Goal: Information Seeking & Learning: Learn about a topic

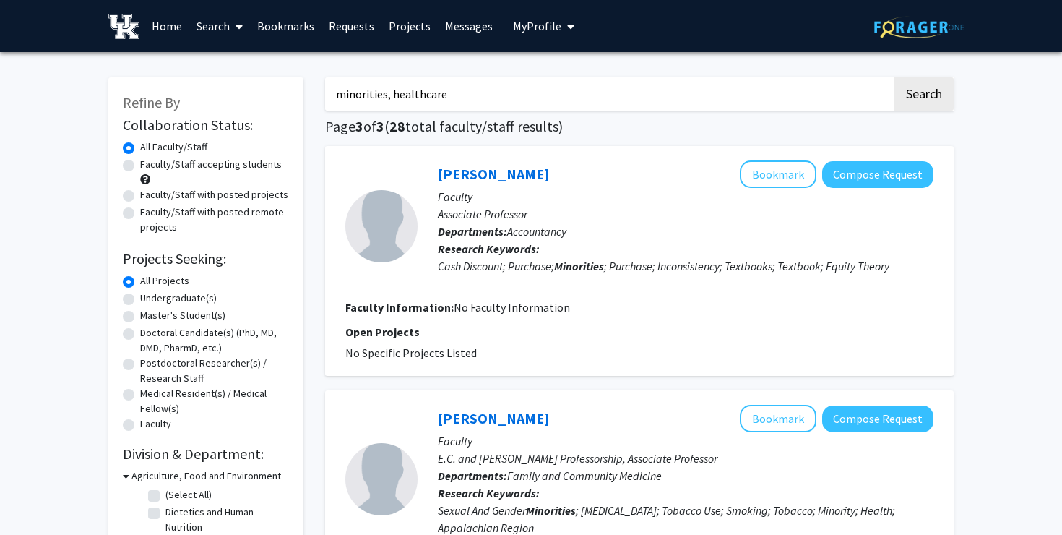
click at [521, 92] on input "minorities, healthcare" at bounding box center [608, 93] width 567 height 33
click at [210, 26] on link "Search" at bounding box center [219, 26] width 61 height 51
click at [228, 57] on span "Faculty/Staff" at bounding box center [242, 66] width 106 height 29
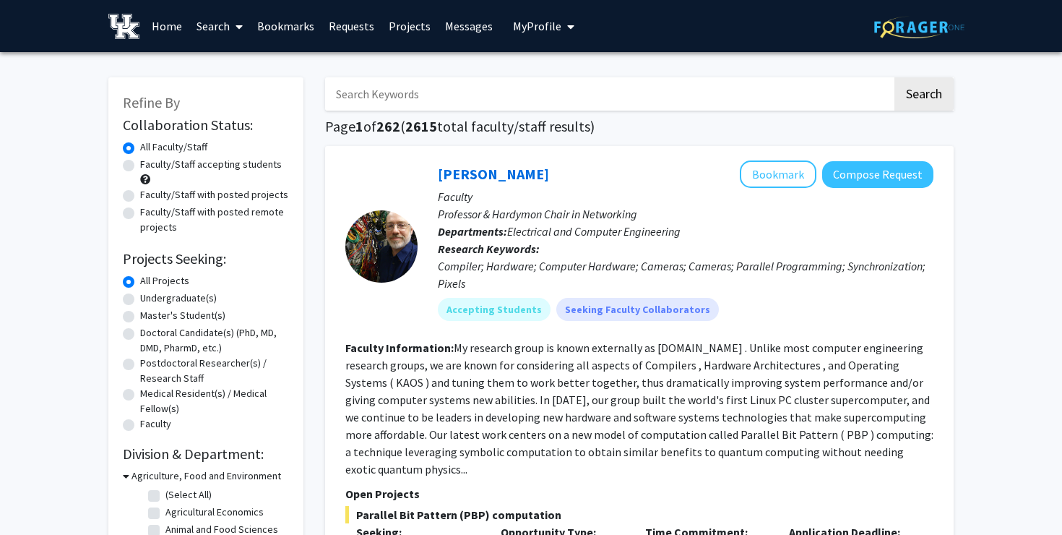
click at [364, 98] on input "Search Keywords" at bounding box center [608, 93] width 567 height 33
type input "van cleve"
click at [895, 77] on button "Search" at bounding box center [924, 93] width 59 height 33
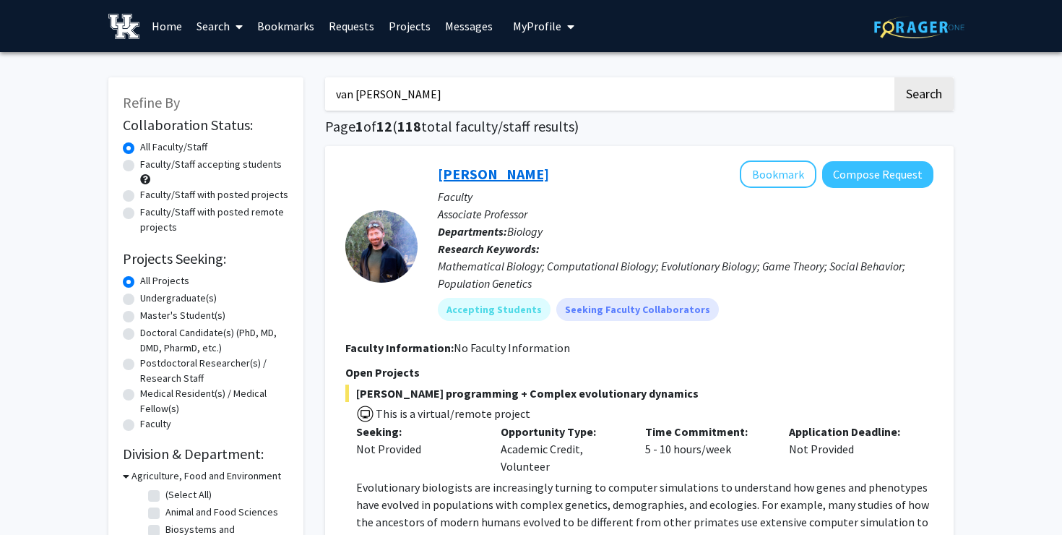
click at [479, 172] on link "[PERSON_NAME]" at bounding box center [493, 174] width 111 height 18
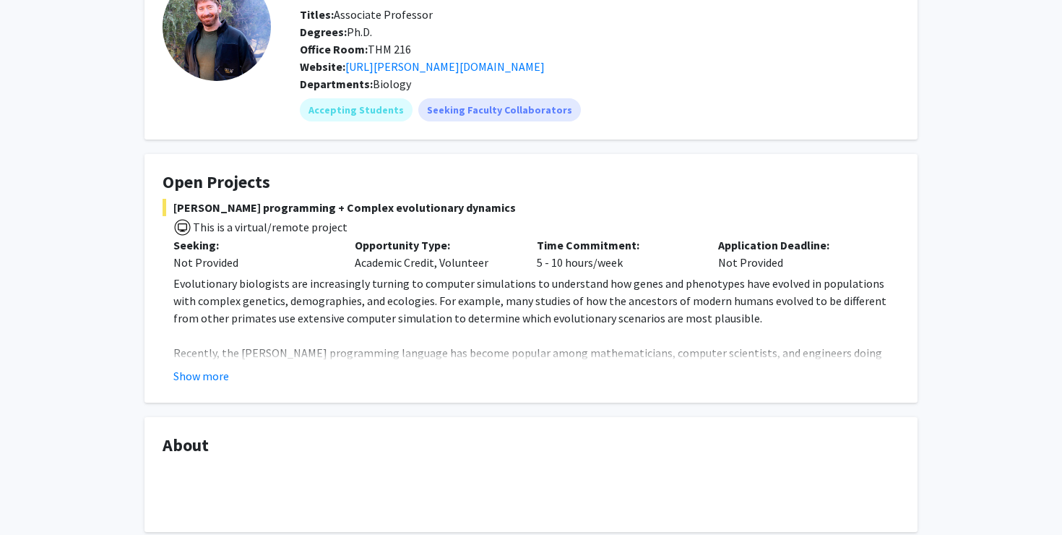
scroll to position [106, 0]
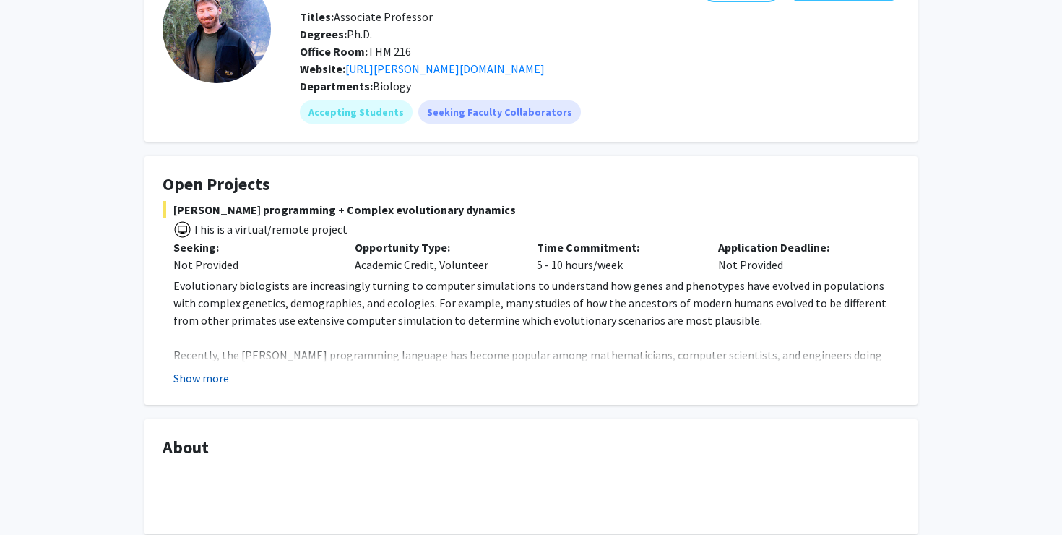
click at [189, 373] on button "Show more" at bounding box center [201, 377] width 56 height 17
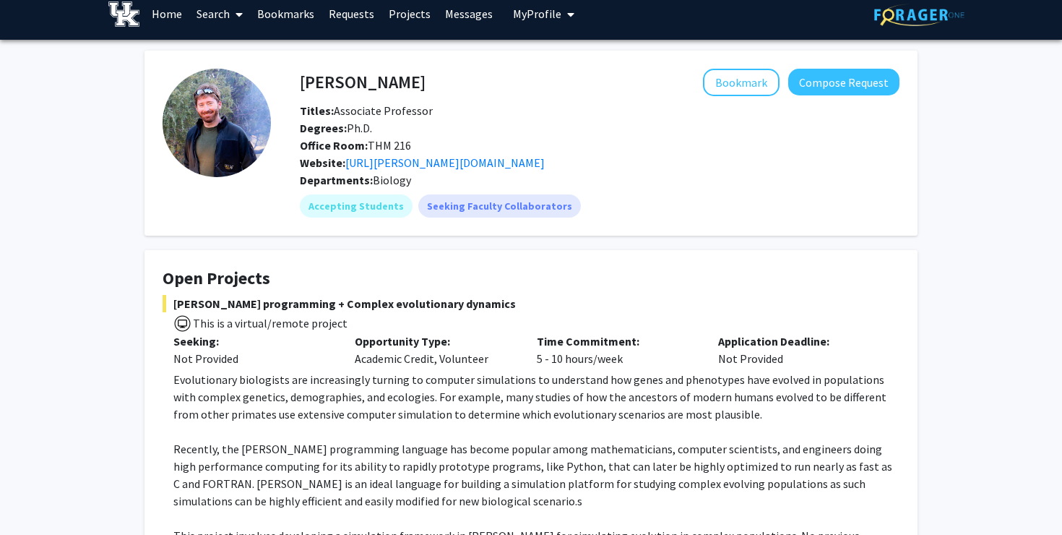
scroll to position [0, 0]
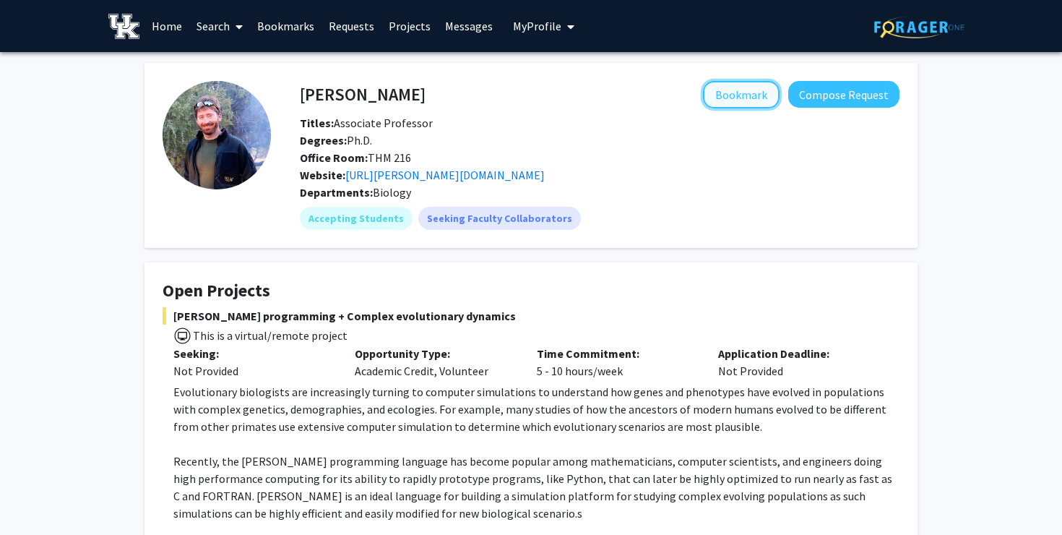
click at [727, 97] on button "Bookmark" at bounding box center [741, 94] width 77 height 27
click at [215, 20] on link "Search" at bounding box center [219, 26] width 61 height 51
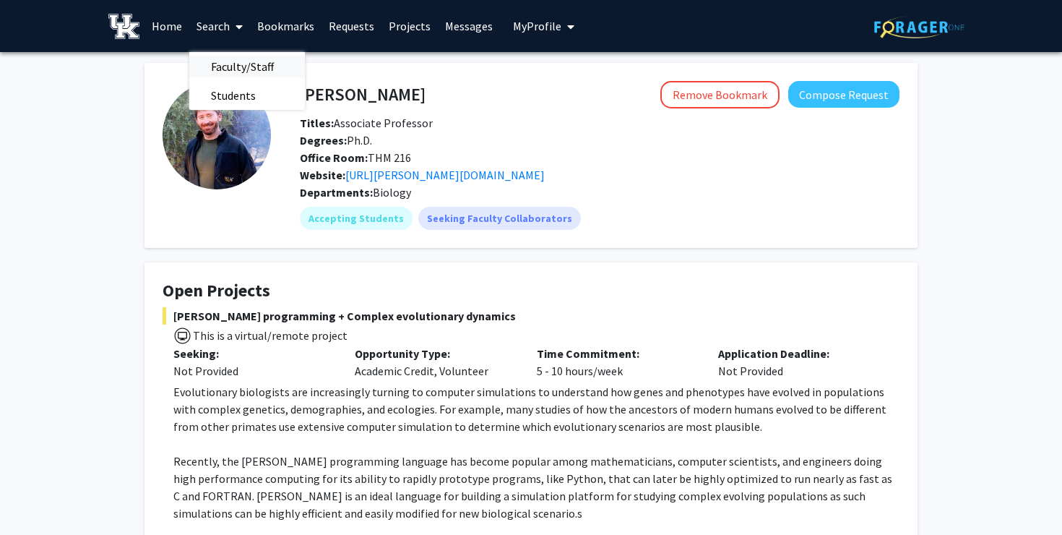
click at [268, 69] on span "Faculty/Staff" at bounding box center [242, 66] width 106 height 29
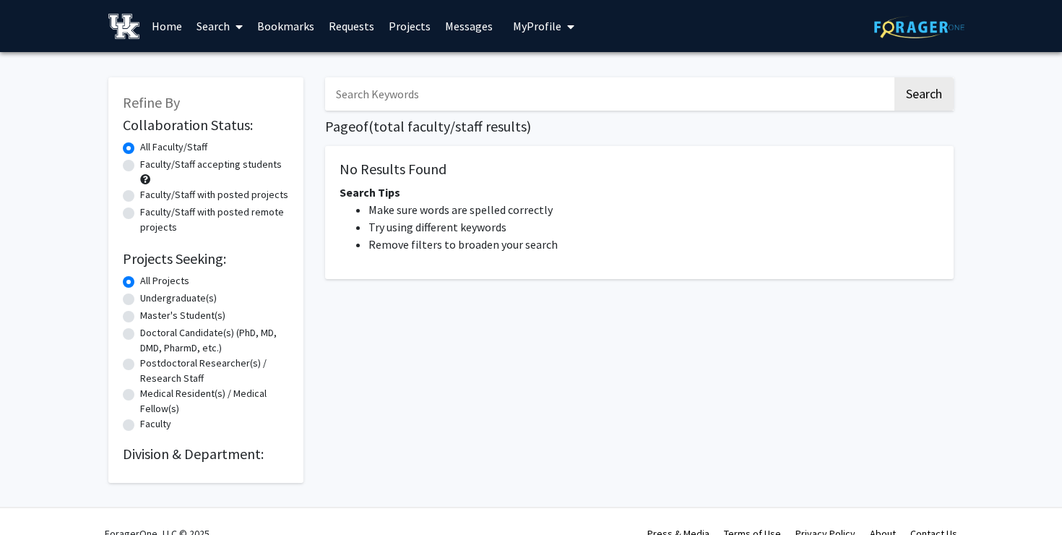
click at [401, 94] on input "Search Keywords" at bounding box center [608, 93] width 567 height 33
type input "braun"
click at [895, 77] on button "Search" at bounding box center [924, 93] width 59 height 33
click at [218, 23] on link "Search" at bounding box center [219, 26] width 61 height 51
click at [231, 61] on span "Faculty/Staff" at bounding box center [242, 66] width 106 height 29
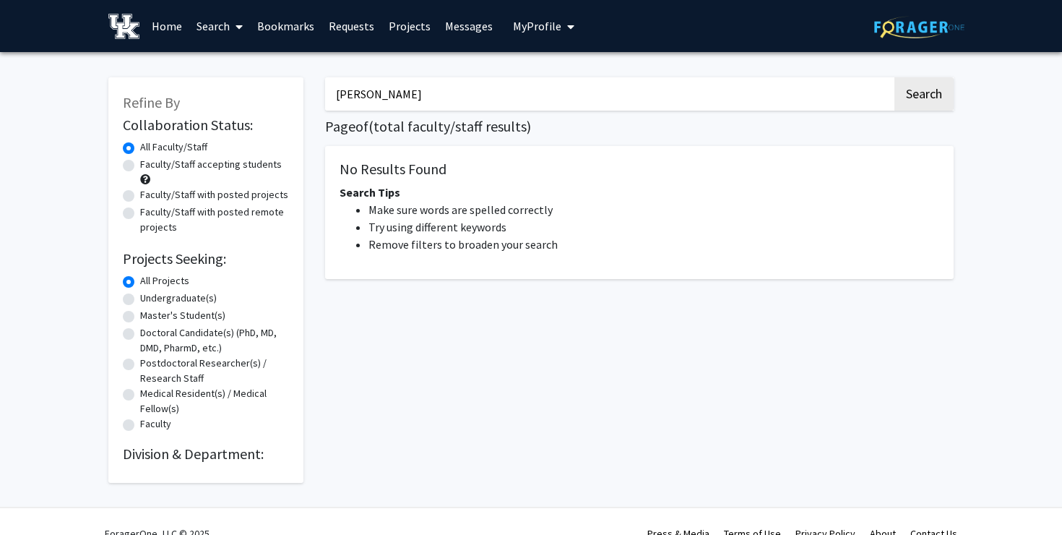
click at [397, 81] on input "braun" at bounding box center [608, 93] width 567 height 33
click at [895, 77] on button "Search" at bounding box center [924, 93] width 59 height 33
click at [464, 108] on input "braun" at bounding box center [608, 93] width 567 height 33
paste input "[PERSON_NAME]"
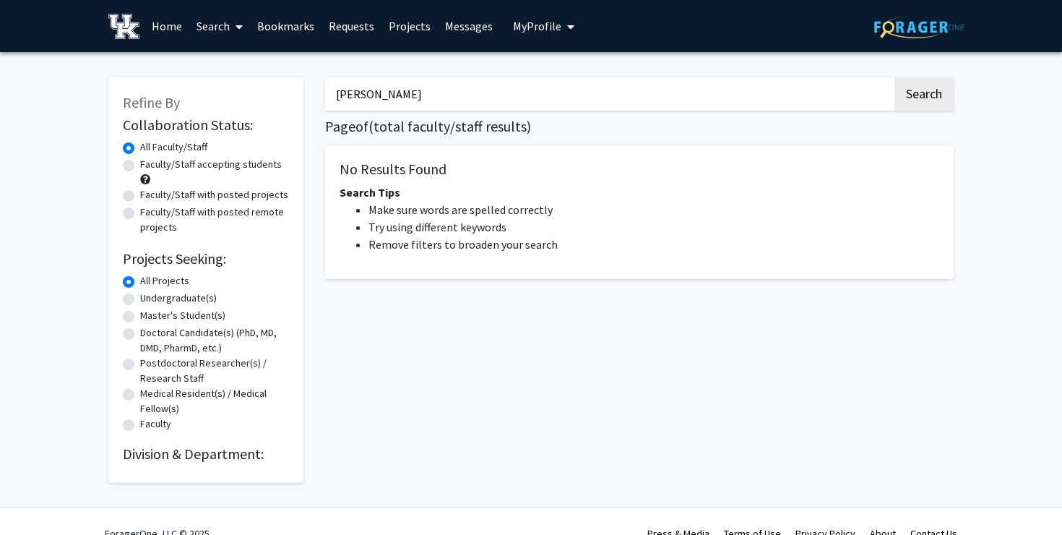
type input "[PERSON_NAME]"
click at [895, 77] on button "Search" at bounding box center [924, 93] width 59 height 33
click at [166, 28] on link "Home" at bounding box center [167, 26] width 45 height 51
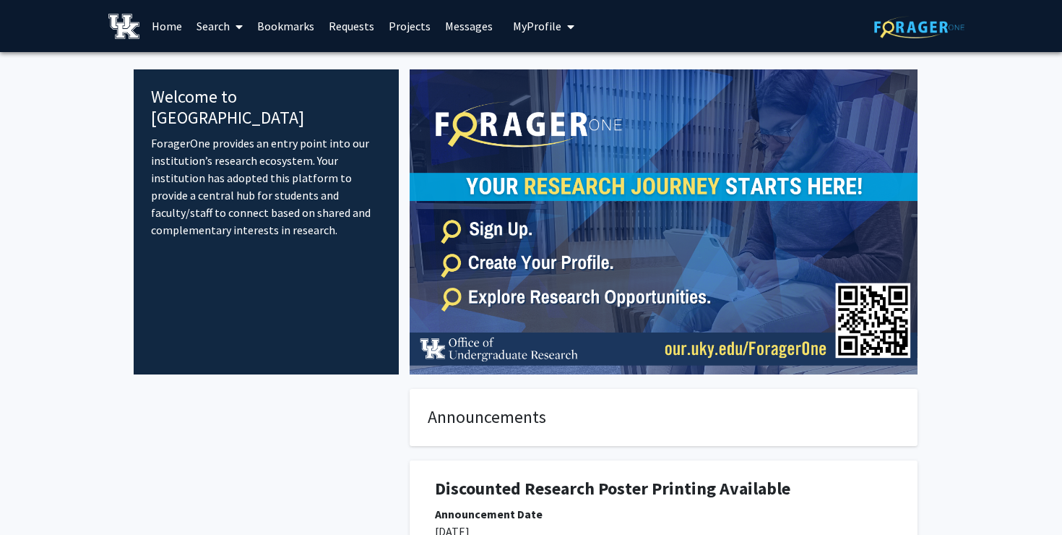
click at [241, 28] on icon at bounding box center [239, 27] width 7 height 12
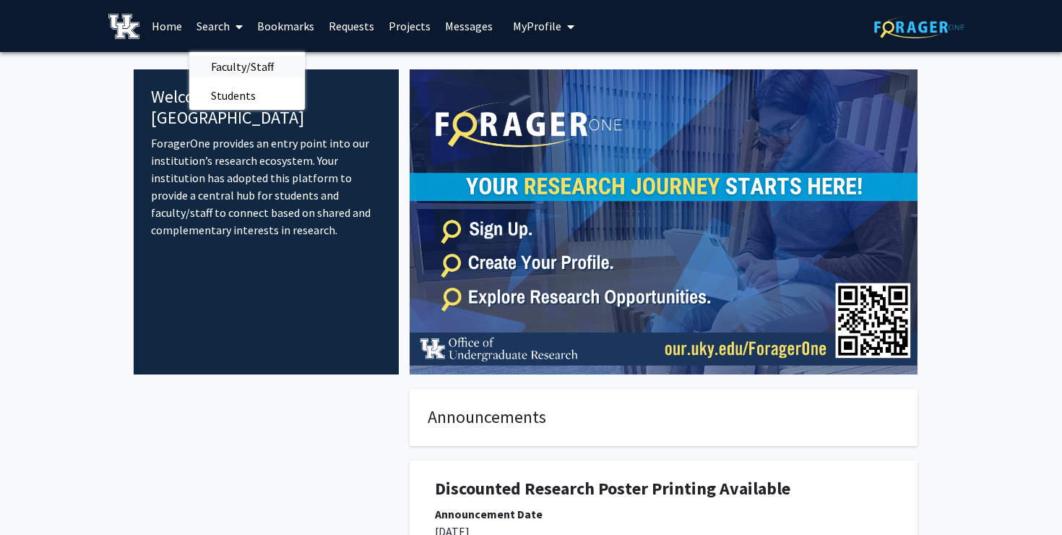
click at [252, 67] on span "Faculty/Staff" at bounding box center [242, 66] width 106 height 29
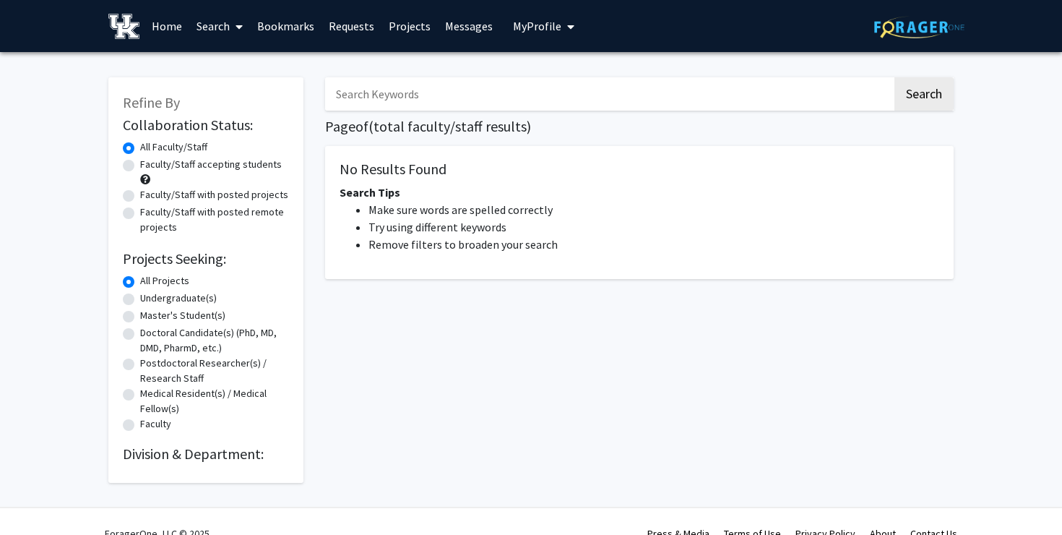
click at [382, 94] on input "Search Keywords" at bounding box center [608, 93] width 567 height 33
paste input "[PERSON_NAME]"
click at [895, 77] on button "Search" at bounding box center [924, 93] width 59 height 33
click at [470, 92] on input "[PERSON_NAME]" at bounding box center [608, 93] width 567 height 33
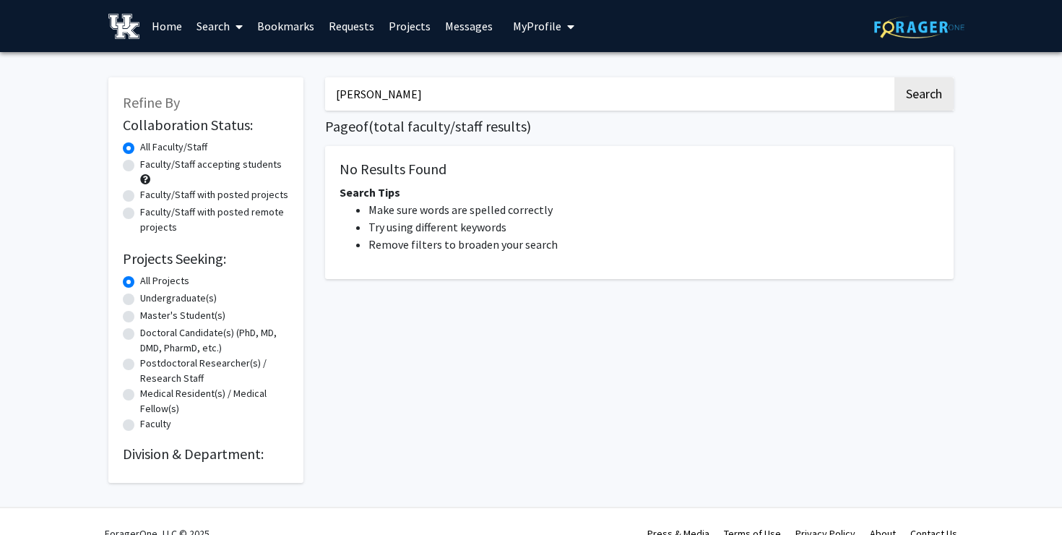
click at [470, 92] on input "[PERSON_NAME]" at bounding box center [608, 93] width 567 height 33
paste input "Richard Ehrenborg"
click at [895, 77] on button "Search" at bounding box center [924, 93] width 59 height 33
click at [809, 97] on input "Richard Ehrenborg" at bounding box center [608, 93] width 567 height 33
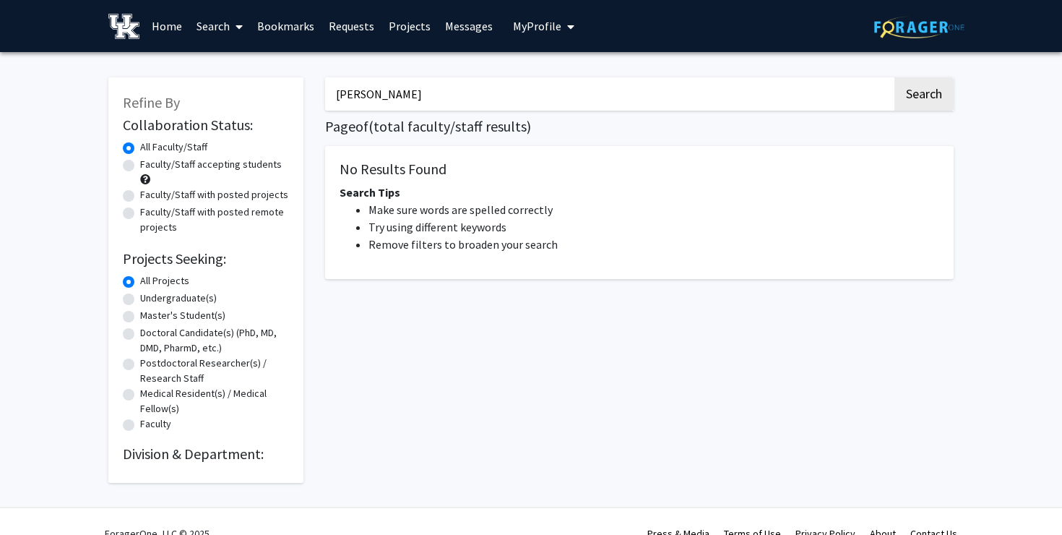
click at [809, 97] on input "Richard Ehrenborg" at bounding box center [608, 93] width 567 height 33
type input "readdy"
click at [940, 98] on button "Search" at bounding box center [924, 93] width 59 height 33
click at [929, 97] on button "Search" at bounding box center [924, 93] width 59 height 33
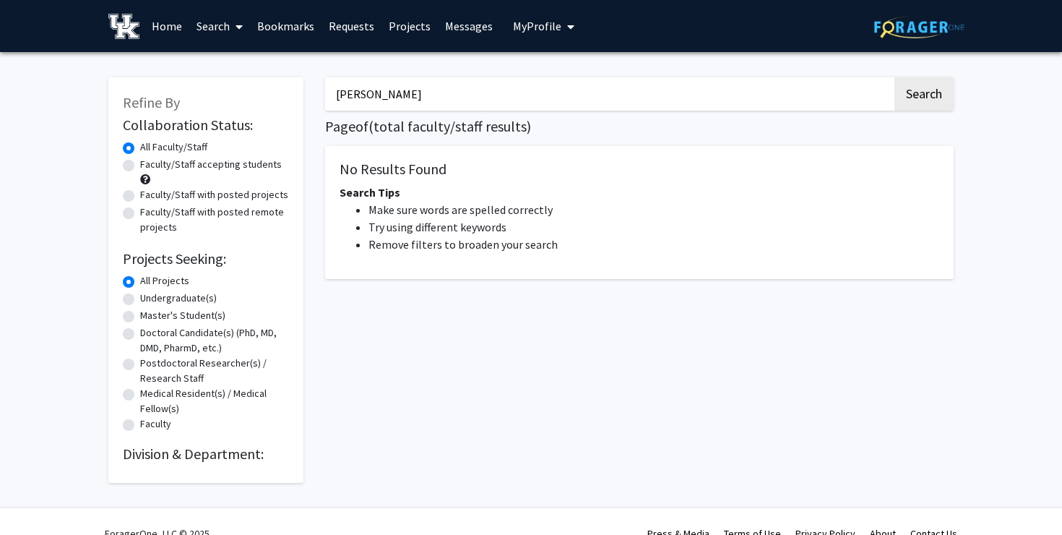
click at [217, 29] on link "Search" at bounding box center [219, 26] width 61 height 51
click at [229, 69] on span "Faculty/Staff" at bounding box center [242, 66] width 106 height 29
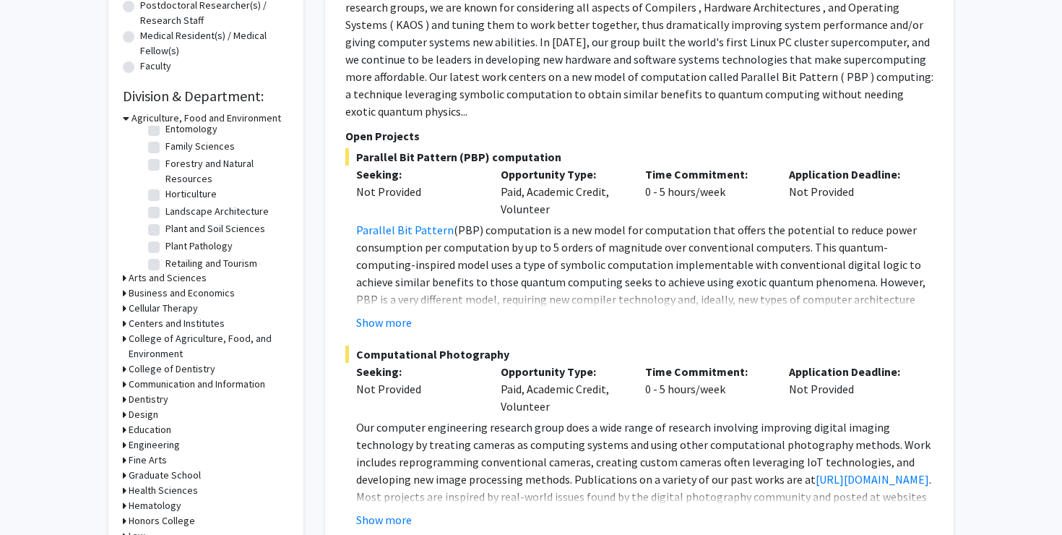
scroll to position [365, 0]
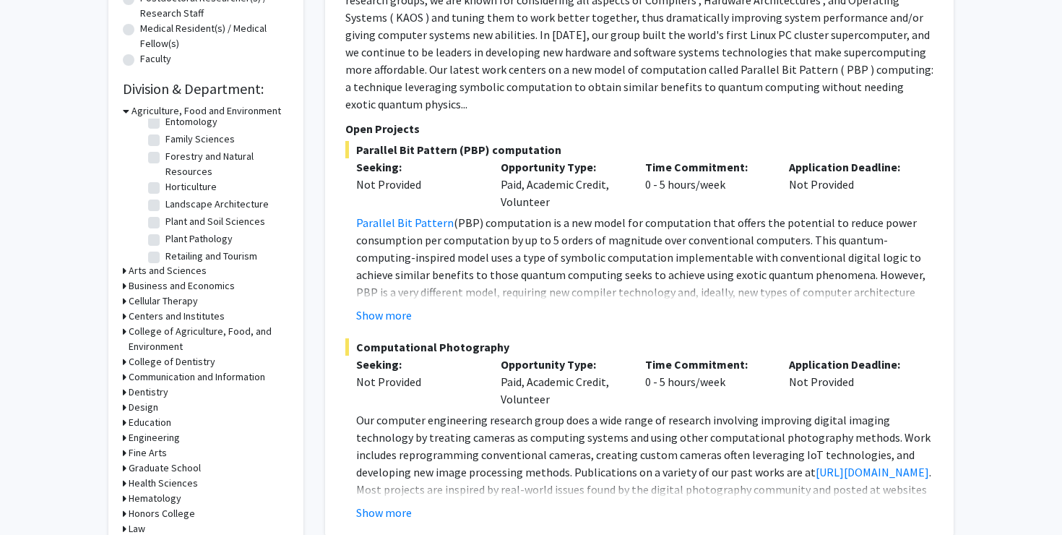
click at [126, 111] on icon at bounding box center [126, 110] width 7 height 15
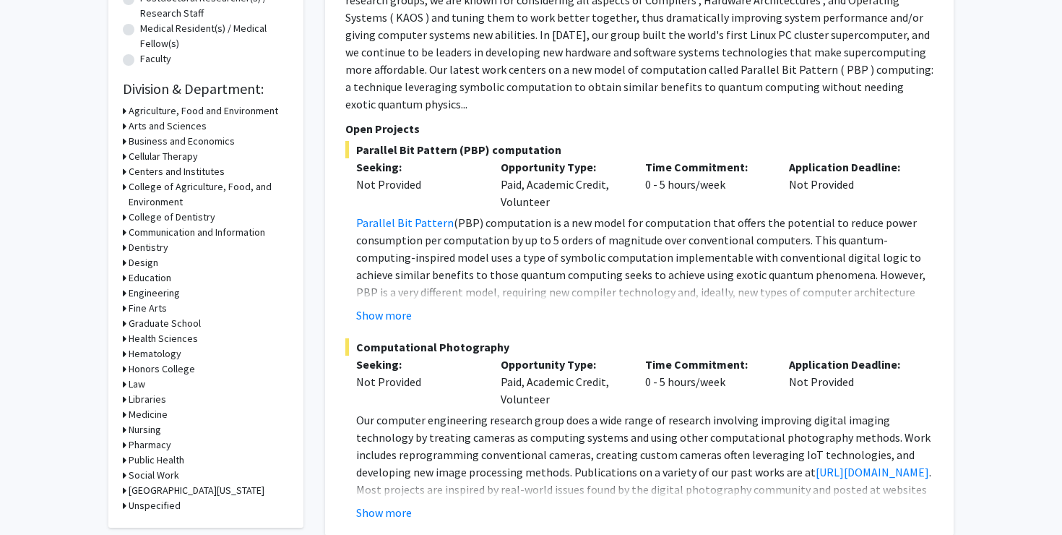
click at [124, 129] on icon at bounding box center [125, 126] width 4 height 15
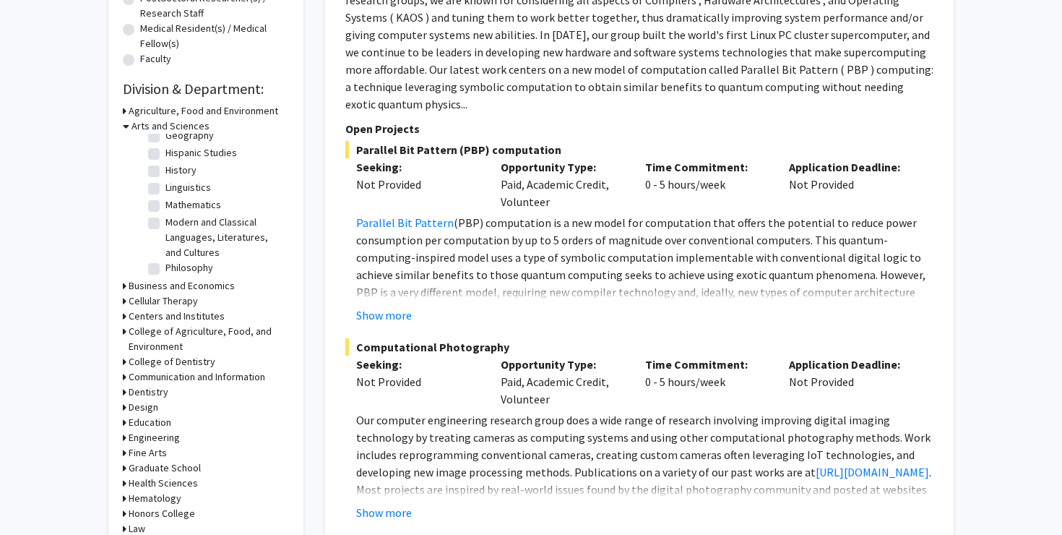
scroll to position [199, 0]
click at [166, 188] on label "Mathematics" at bounding box center [194, 195] width 56 height 15
click at [166, 188] on input "Mathematics" at bounding box center [170, 192] width 9 height 9
checkbox input "true"
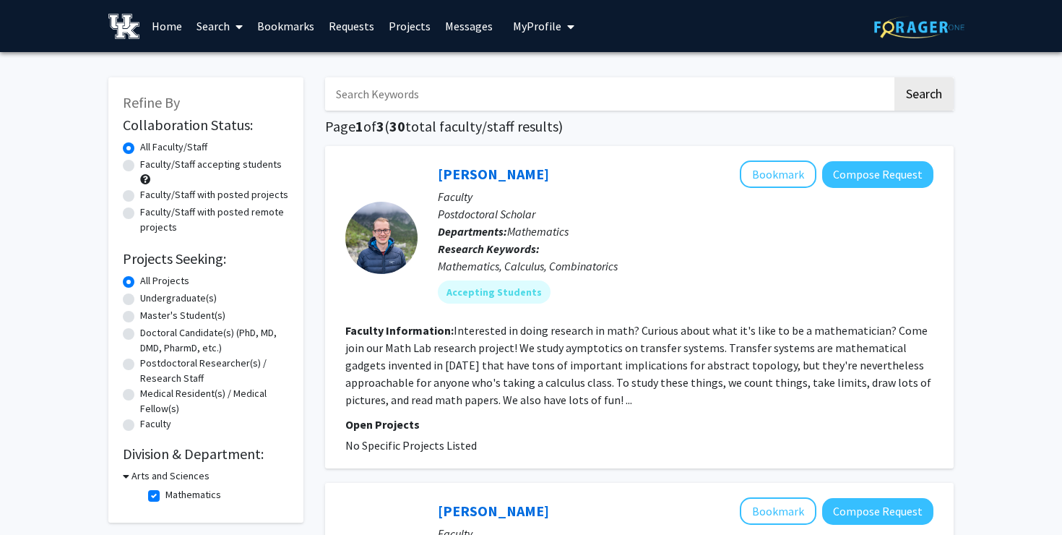
click at [140, 167] on label "Faculty/Staff accepting students" at bounding box center [211, 164] width 142 height 15
click at [140, 166] on input "Faculty/Staff accepting students" at bounding box center [144, 161] width 9 height 9
radio input "true"
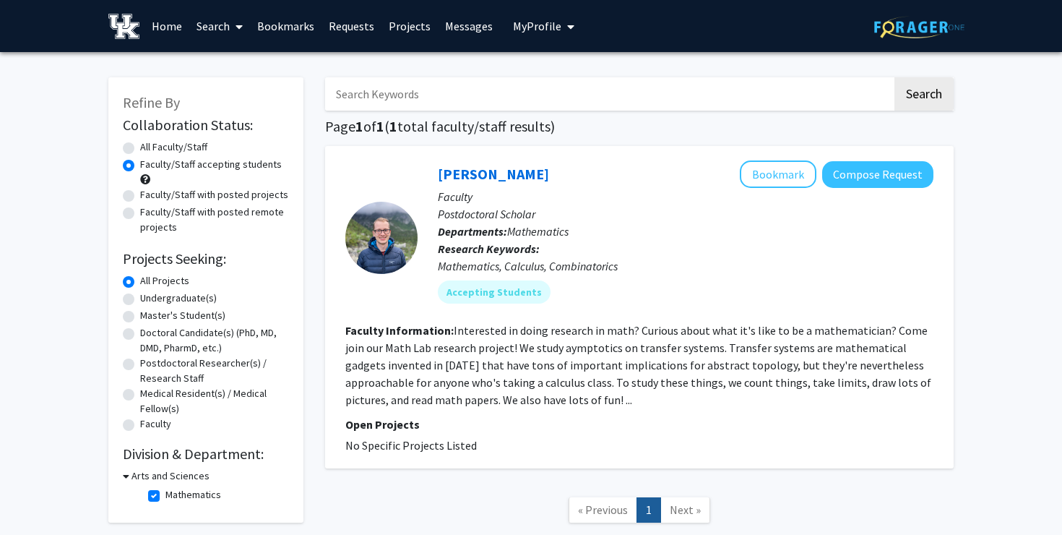
click at [140, 150] on label "All Faculty/Staff" at bounding box center [173, 146] width 67 height 15
click at [140, 149] on input "All Faculty/Staff" at bounding box center [144, 143] width 9 height 9
radio input "true"
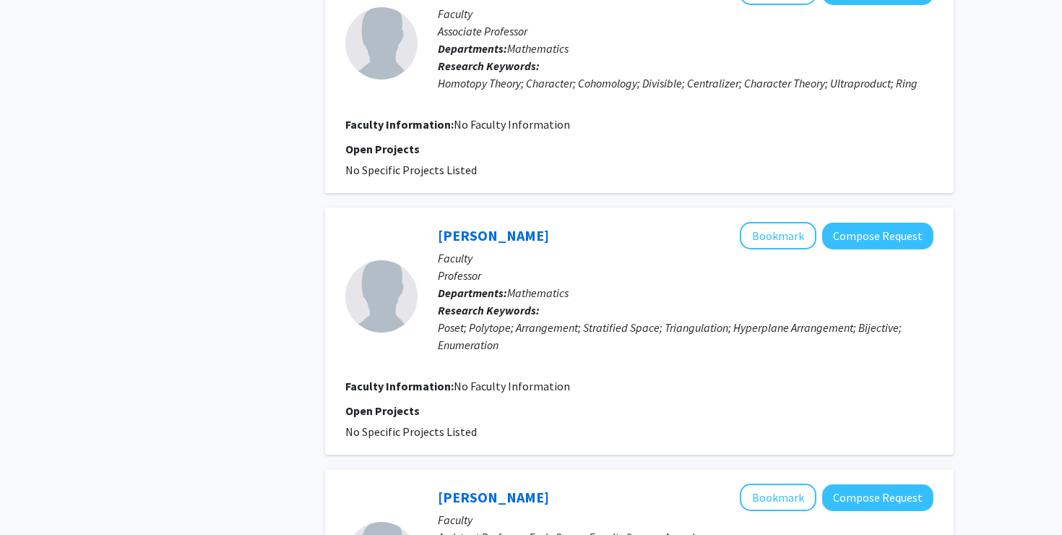
scroll to position [803, 0]
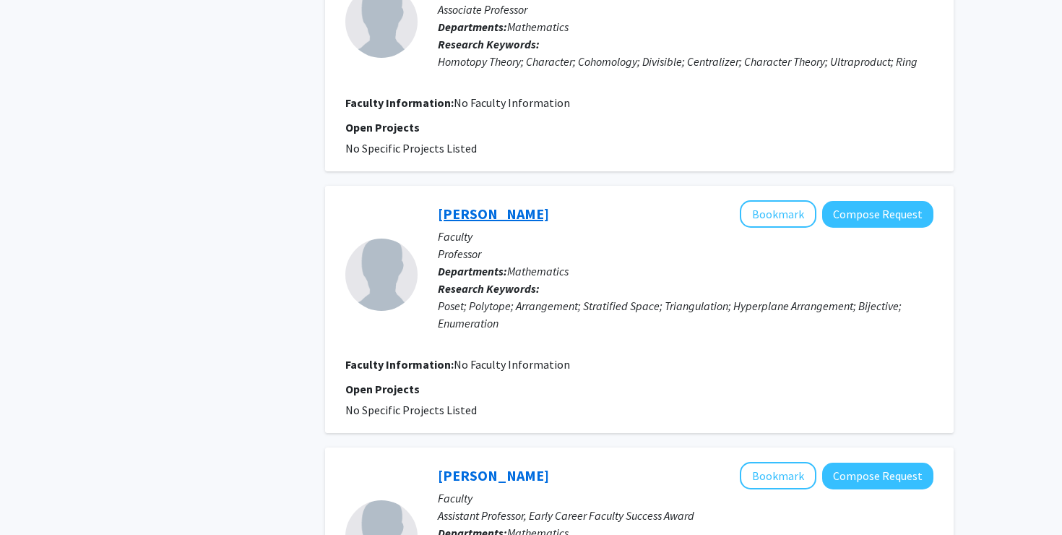
click at [478, 216] on link "[PERSON_NAME]" at bounding box center [493, 214] width 111 height 18
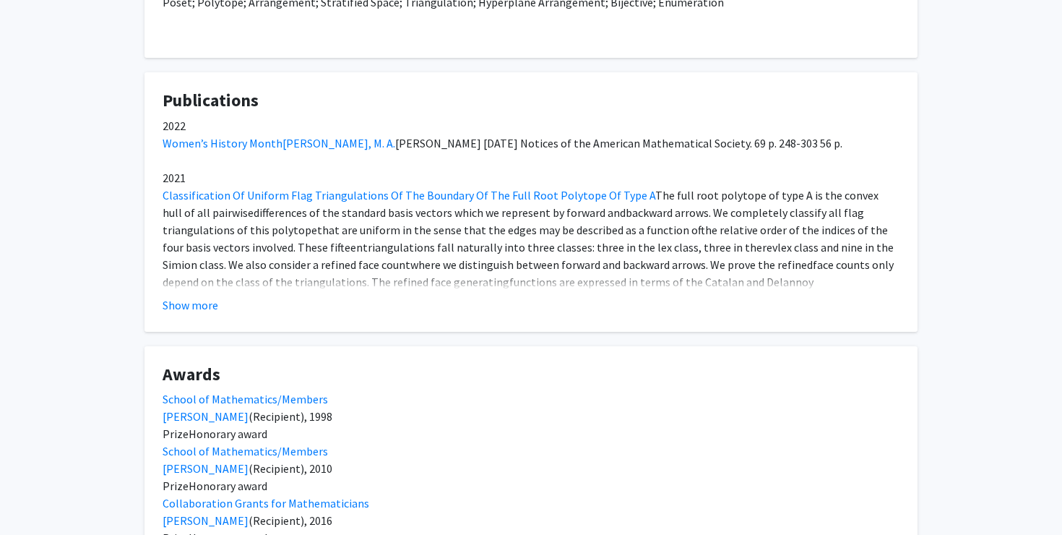
scroll to position [284, 0]
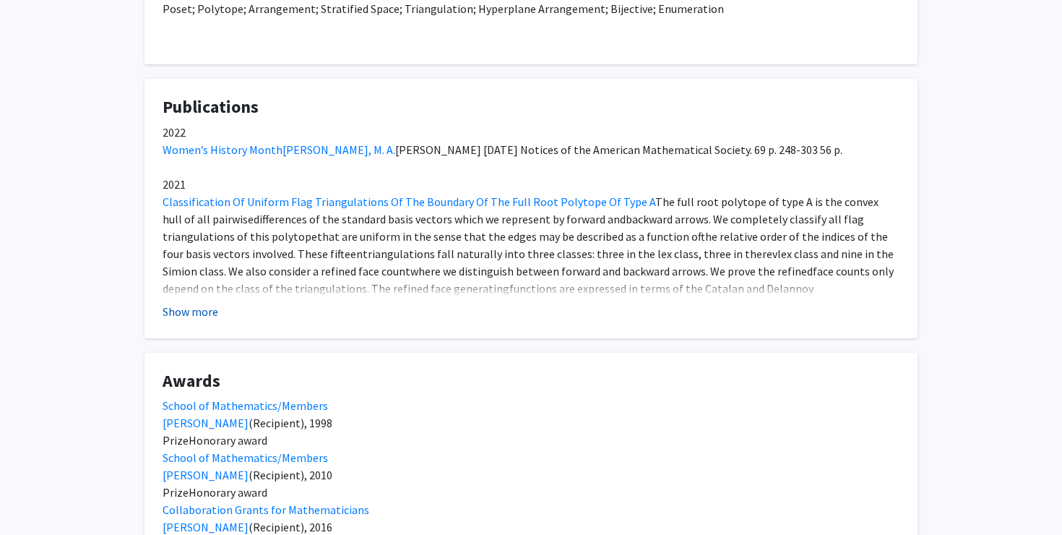
click at [182, 316] on button "Show more" at bounding box center [191, 311] width 56 height 17
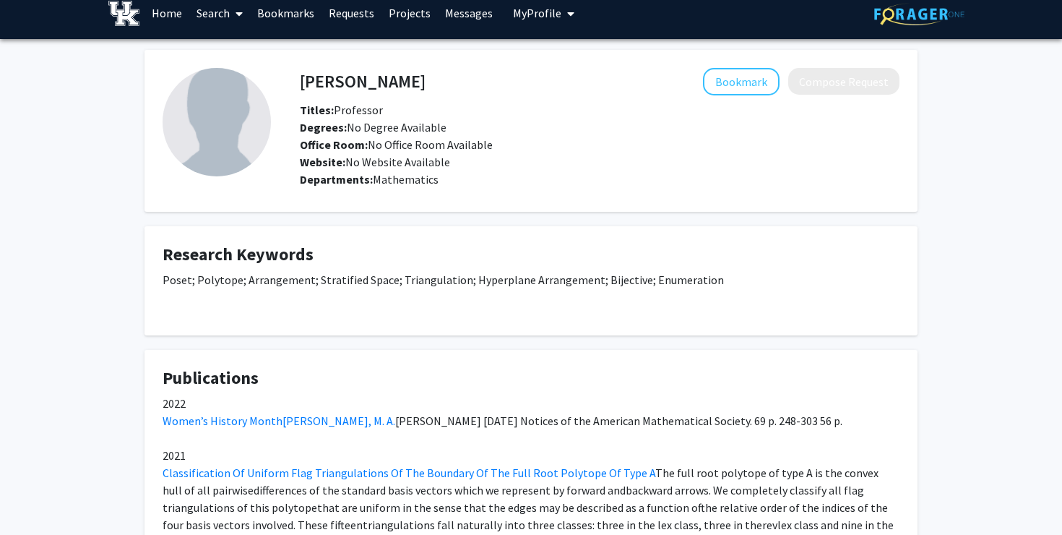
scroll to position [0, 0]
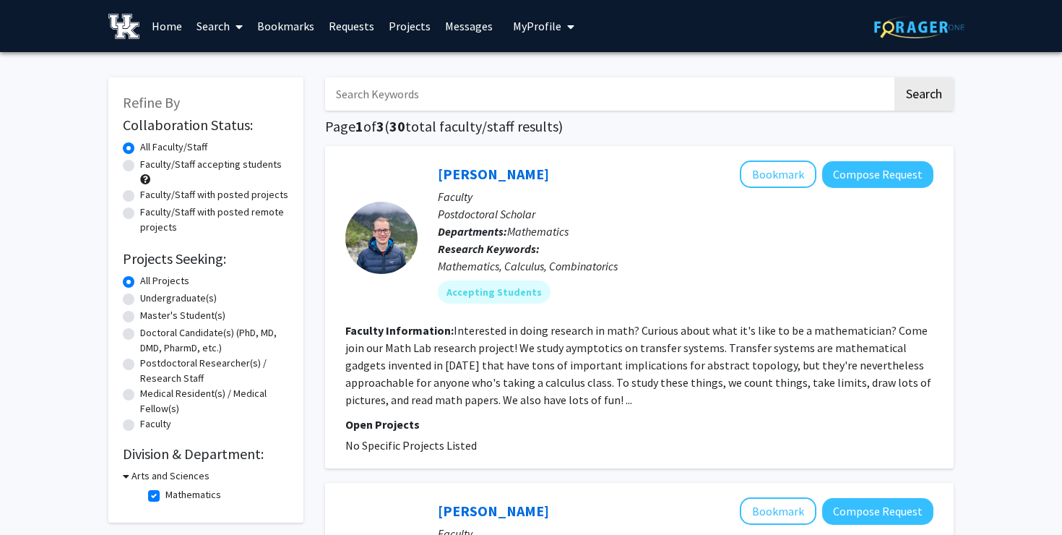
click at [372, 94] on input "Search Keywords" at bounding box center [608, 93] width 567 height 33
type input "graph"
click at [895, 77] on button "Search" at bounding box center [924, 93] width 59 height 33
checkbox input "false"
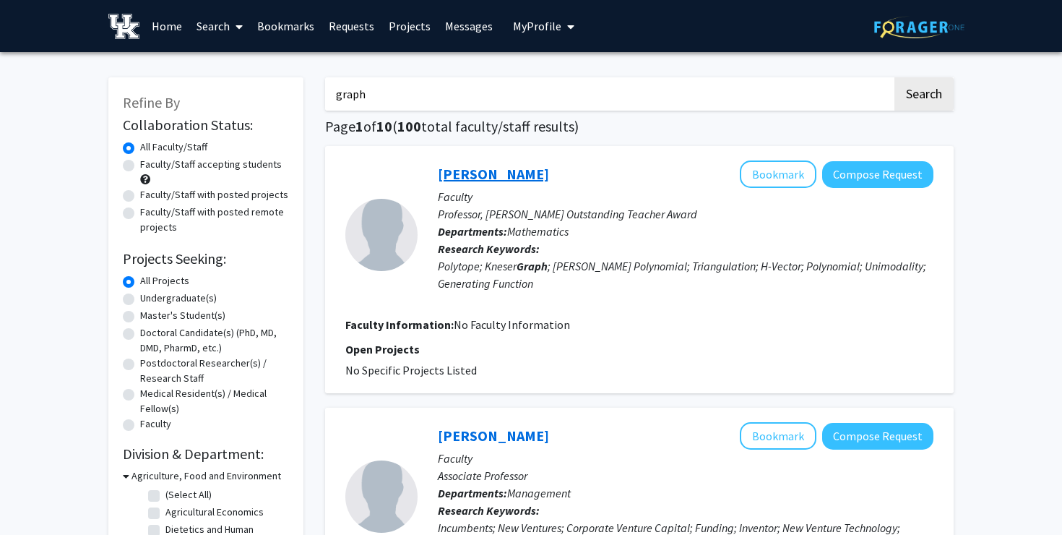
click at [516, 176] on link "[PERSON_NAME]" at bounding box center [493, 174] width 111 height 18
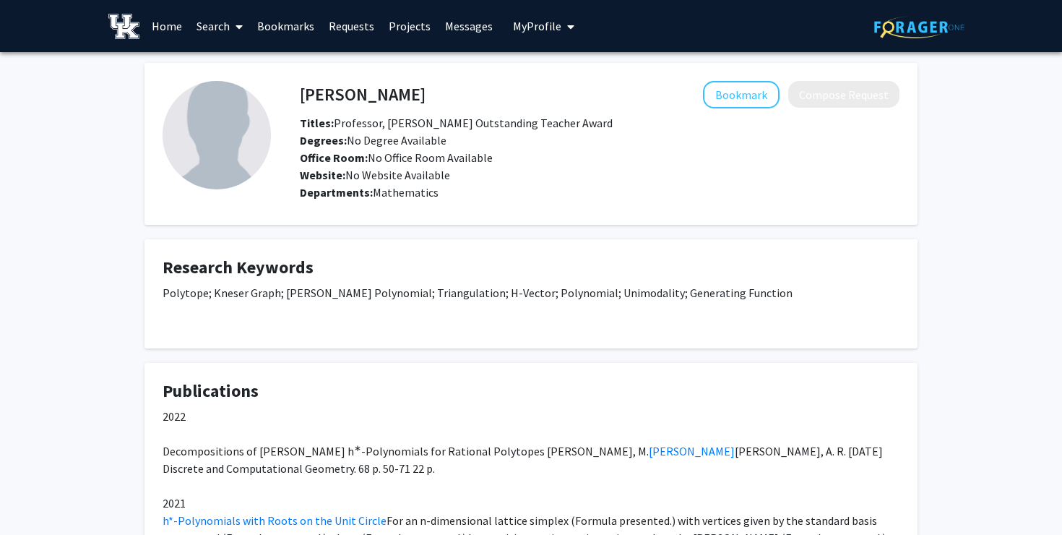
click at [283, 25] on link "Bookmarks" at bounding box center [286, 26] width 72 height 51
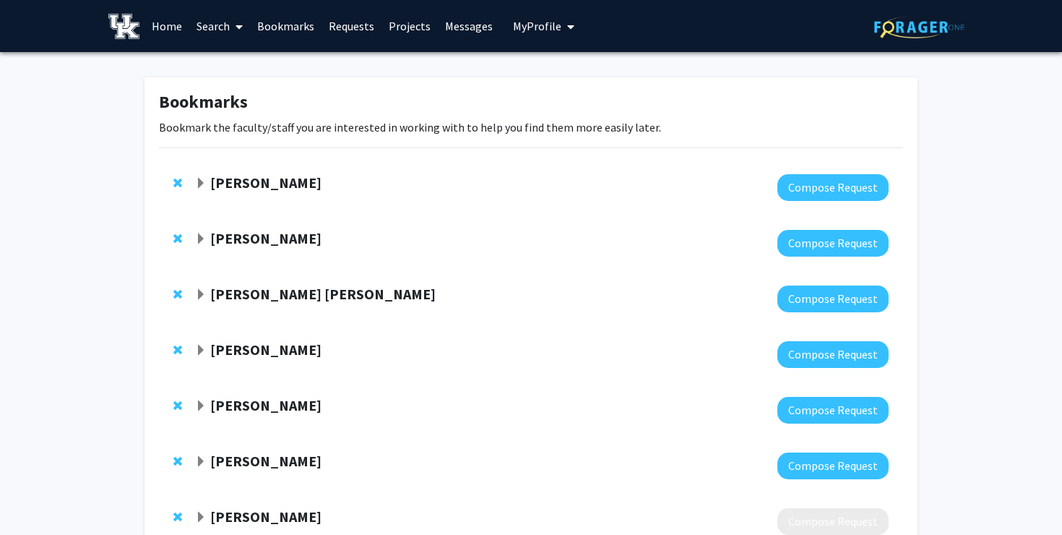
click at [264, 181] on strong "[PERSON_NAME]" at bounding box center [265, 182] width 111 height 18
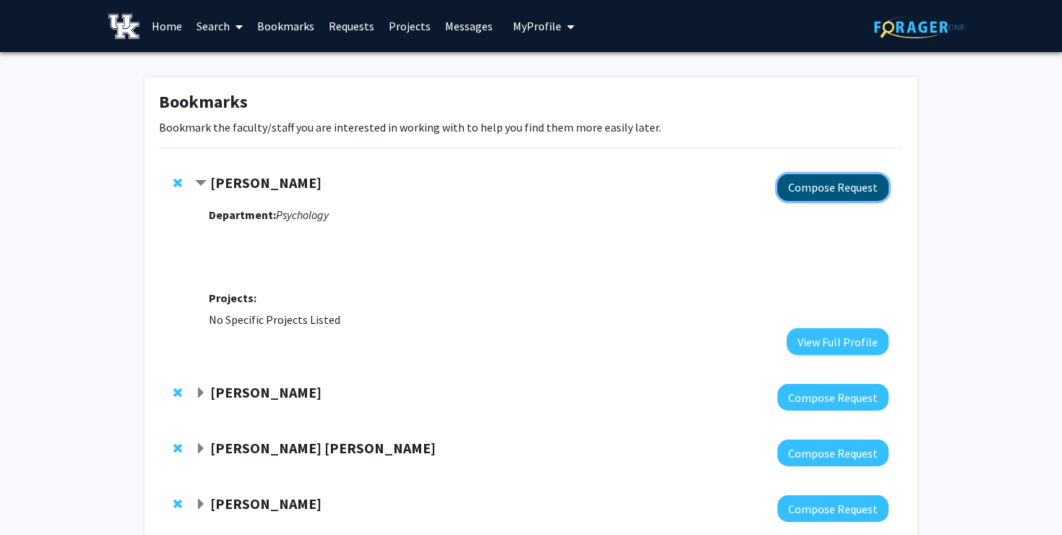
click at [812, 189] on button "Compose Request" at bounding box center [833, 187] width 111 height 27
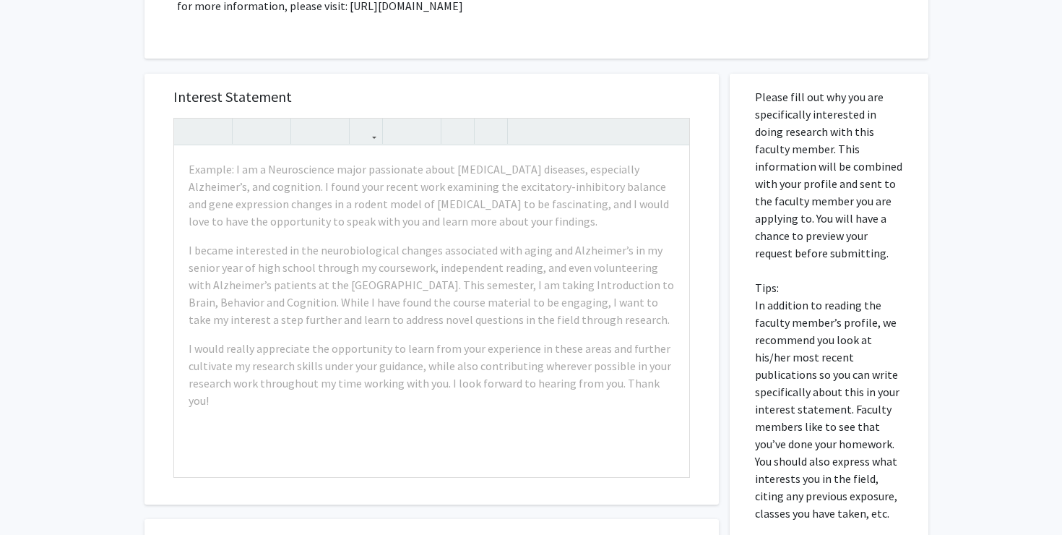
scroll to position [404, 0]
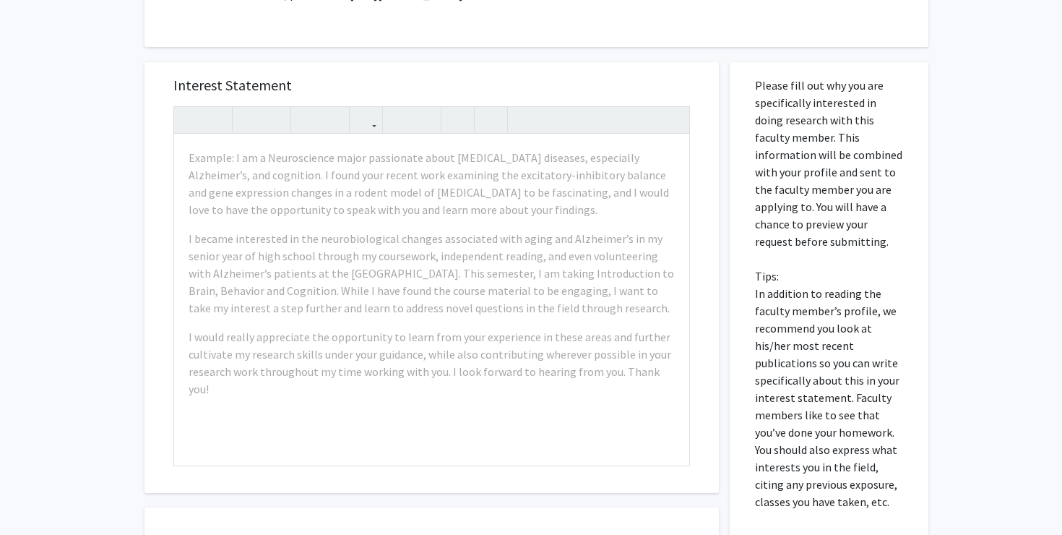
click at [111, 162] on div "All Requests Request for [PERSON_NAME] Request for [PERSON_NAME] Departments: P…" at bounding box center [531, 191] width 1062 height 1086
click at [371, 48] on div "Interest Statement Example: I am a Neuroscience major passionate about [MEDICAL…" at bounding box center [432, 374] width 596 height 653
